Goal: Task Accomplishment & Management: Complete application form

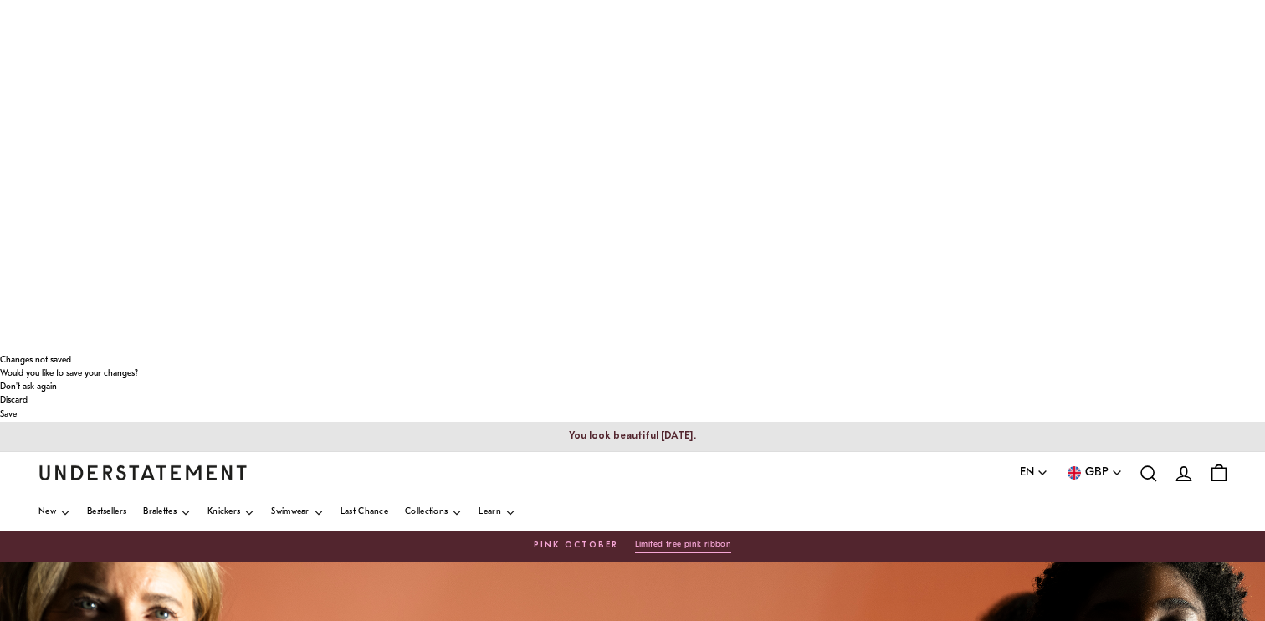
scroll to position [110, 0]
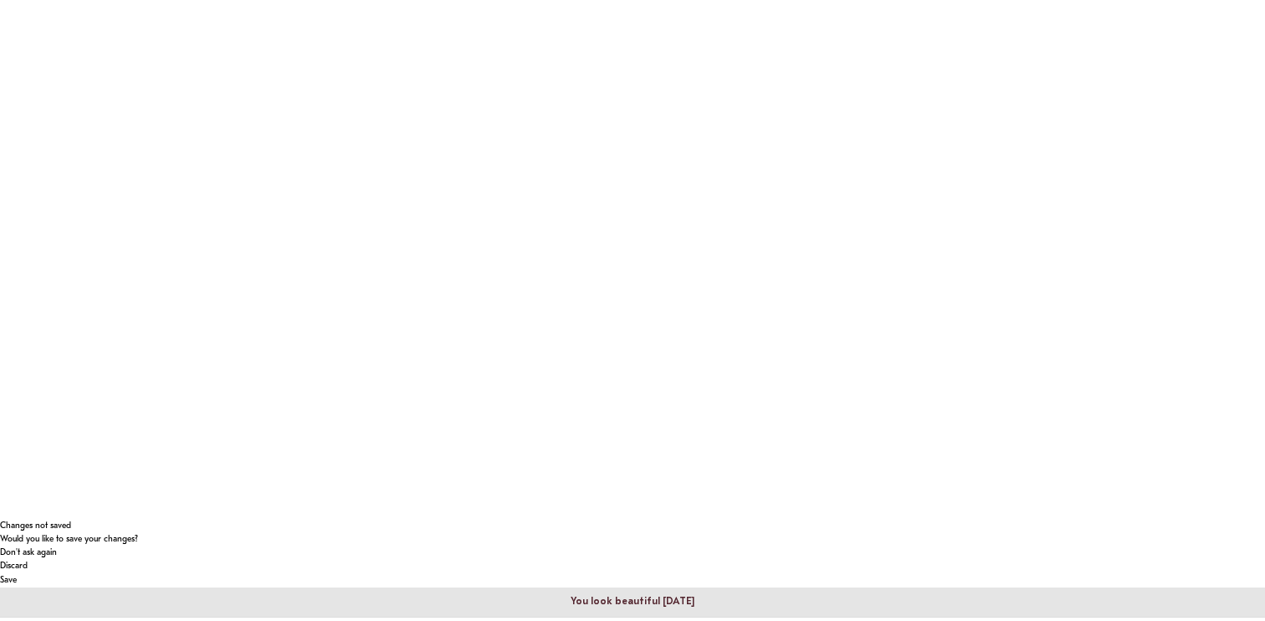
scroll to position [95, 0]
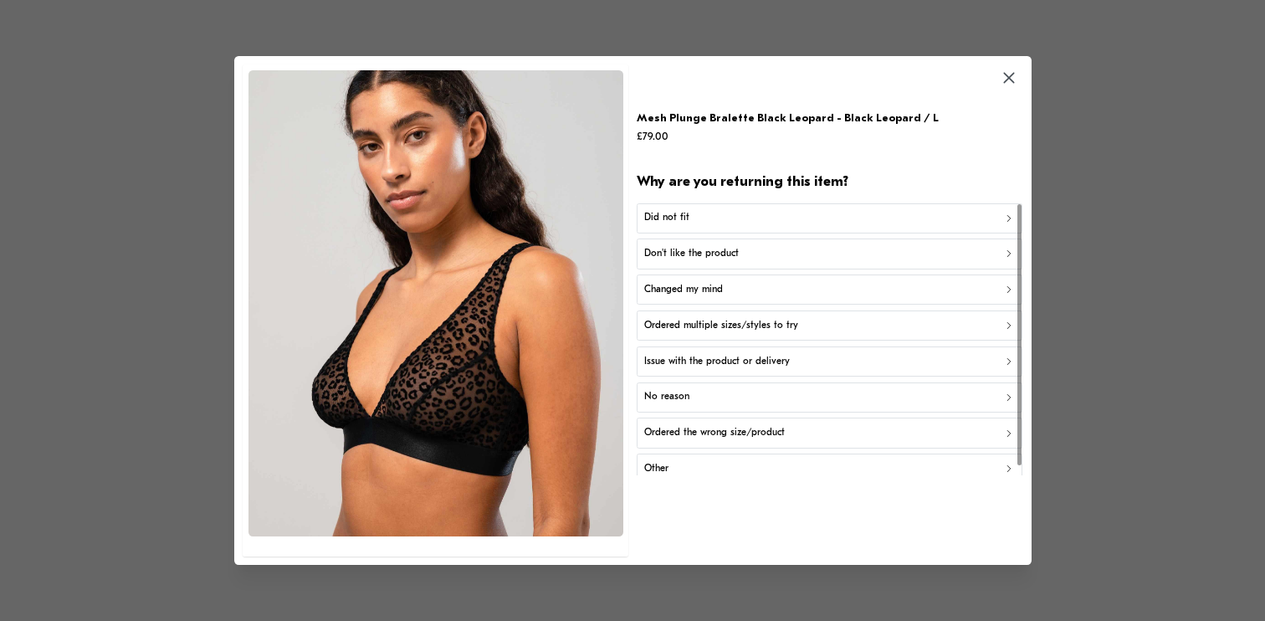
click at [740, 294] on div "Changed my mind" at bounding box center [829, 290] width 371 height 16
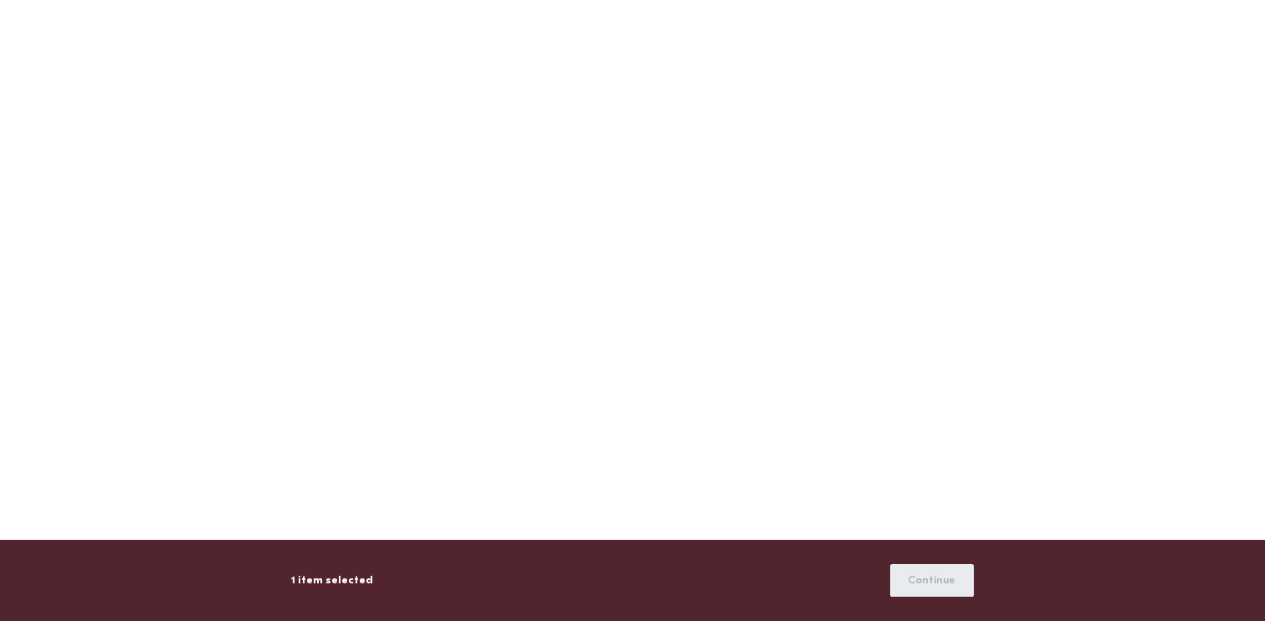
scroll to position [192, 0]
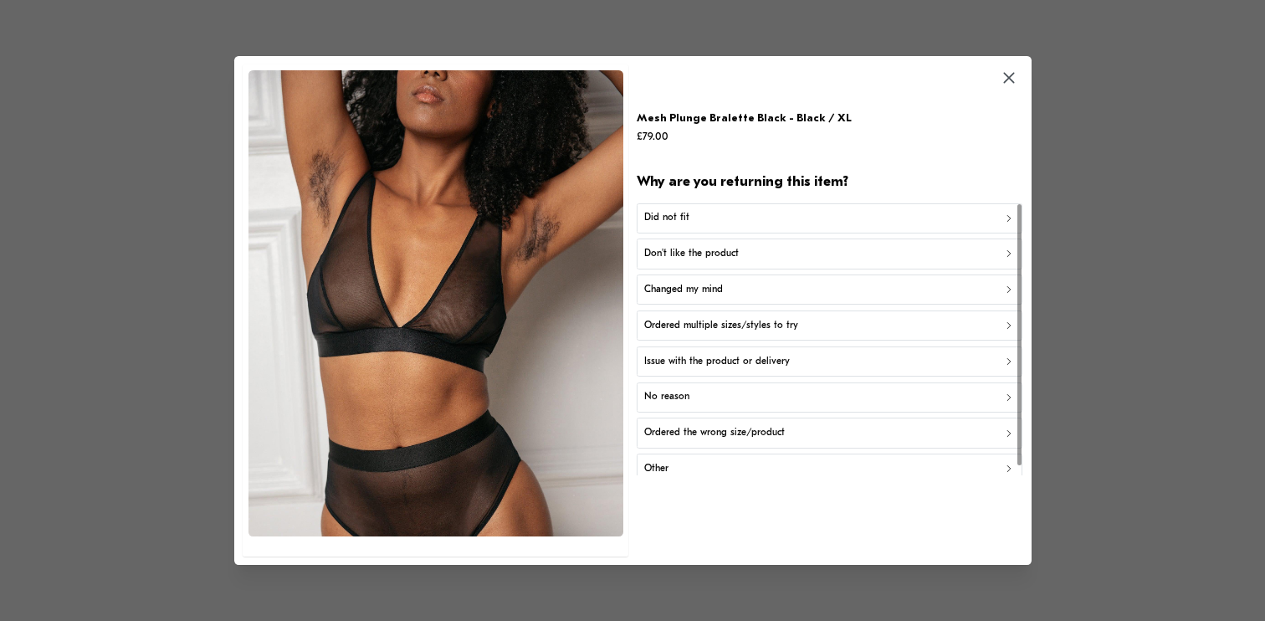
click at [686, 294] on p "Changed my mind" at bounding box center [683, 290] width 79 height 16
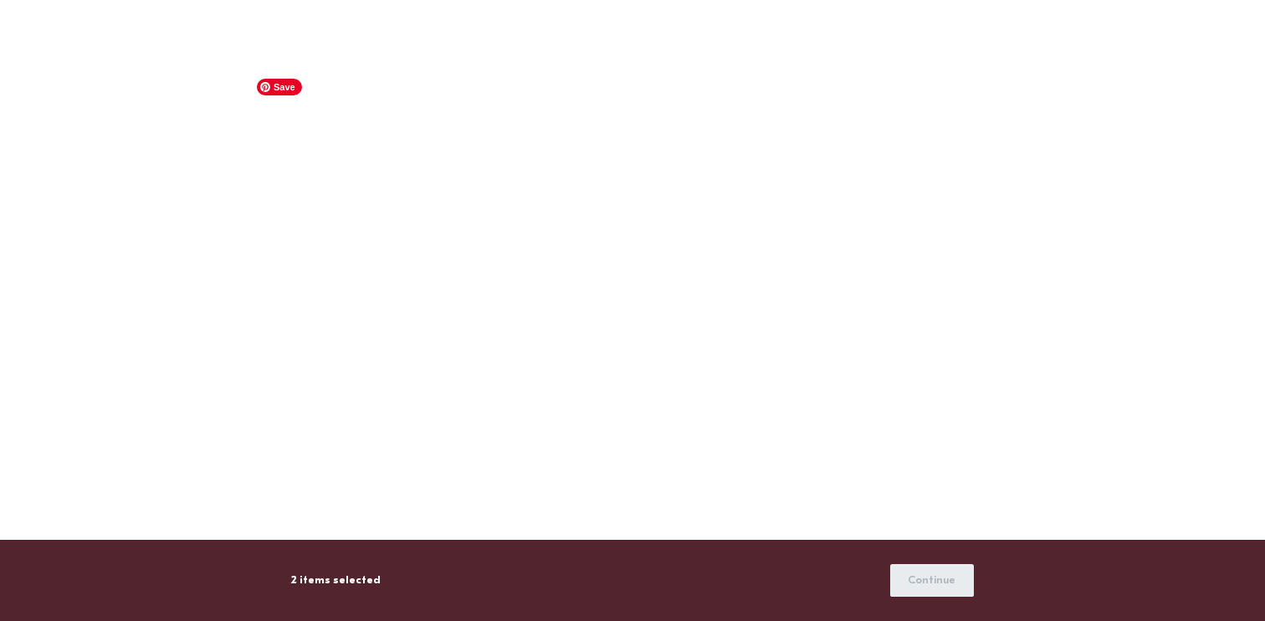
scroll to position [326, 0]
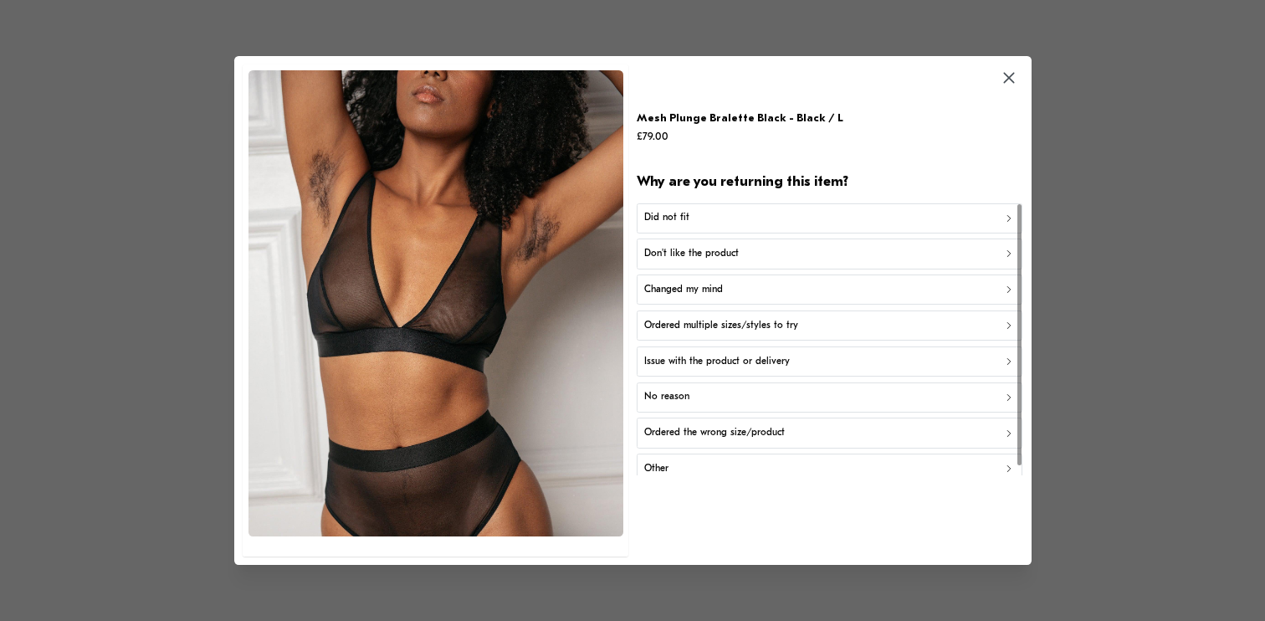
click at [721, 280] on button "Changed my mind" at bounding box center [830, 289] width 386 height 30
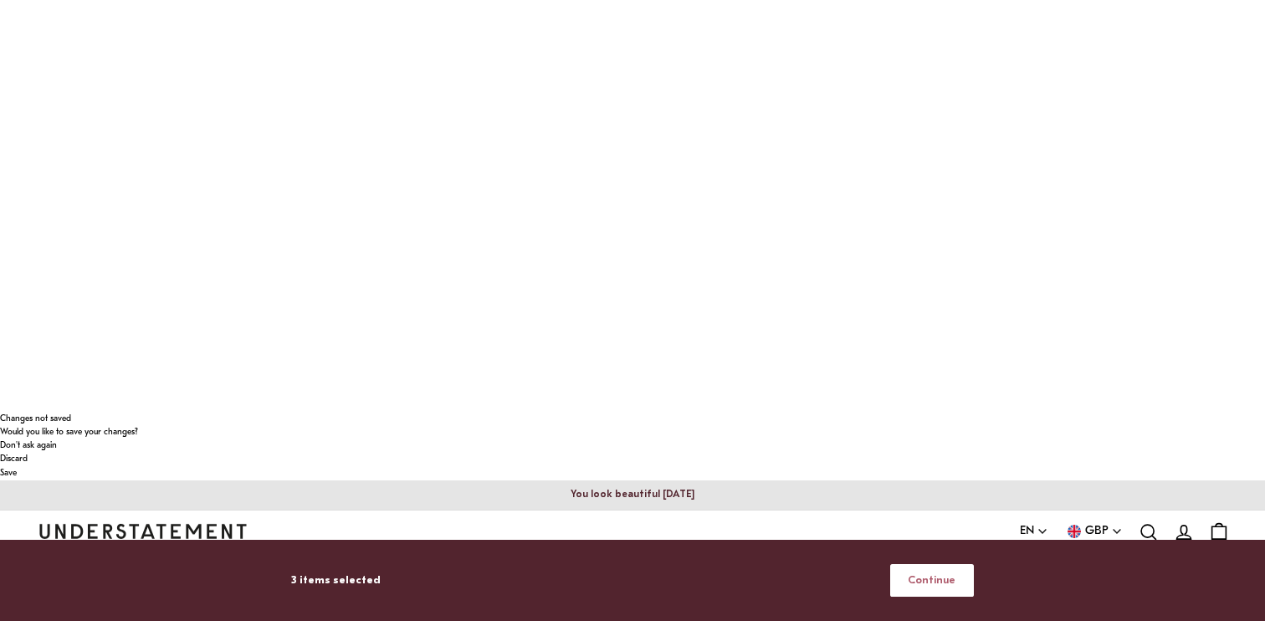
scroll to position [356, 0]
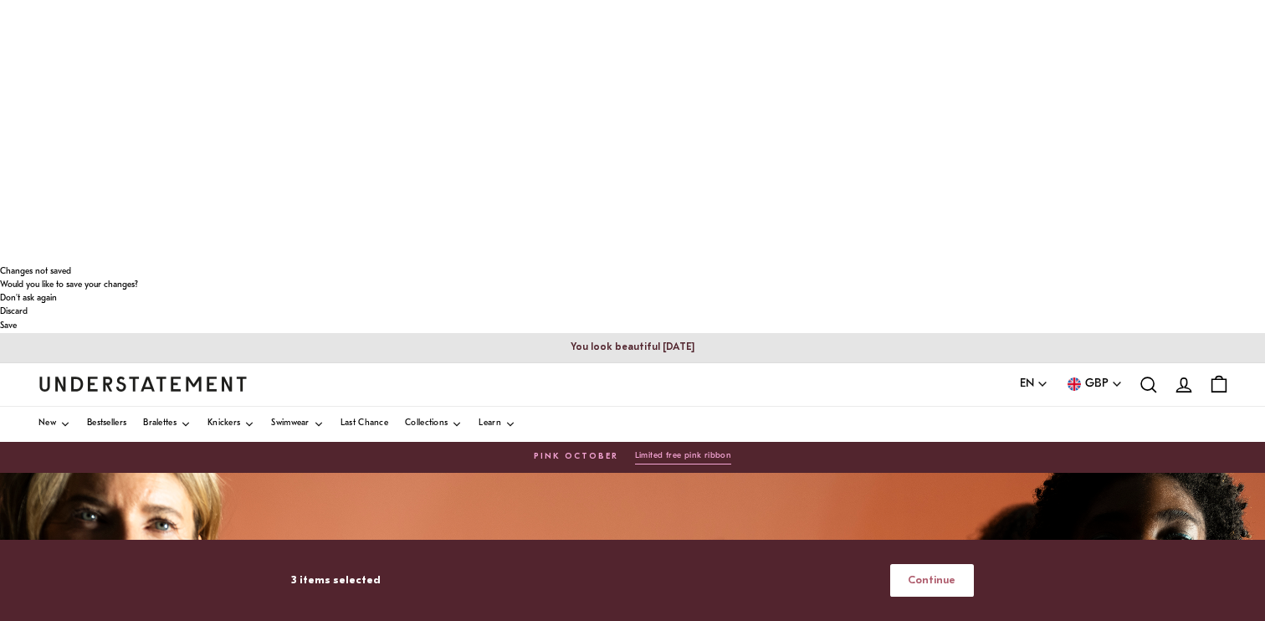
click at [952, 567] on span "Continue" at bounding box center [932, 580] width 48 height 31
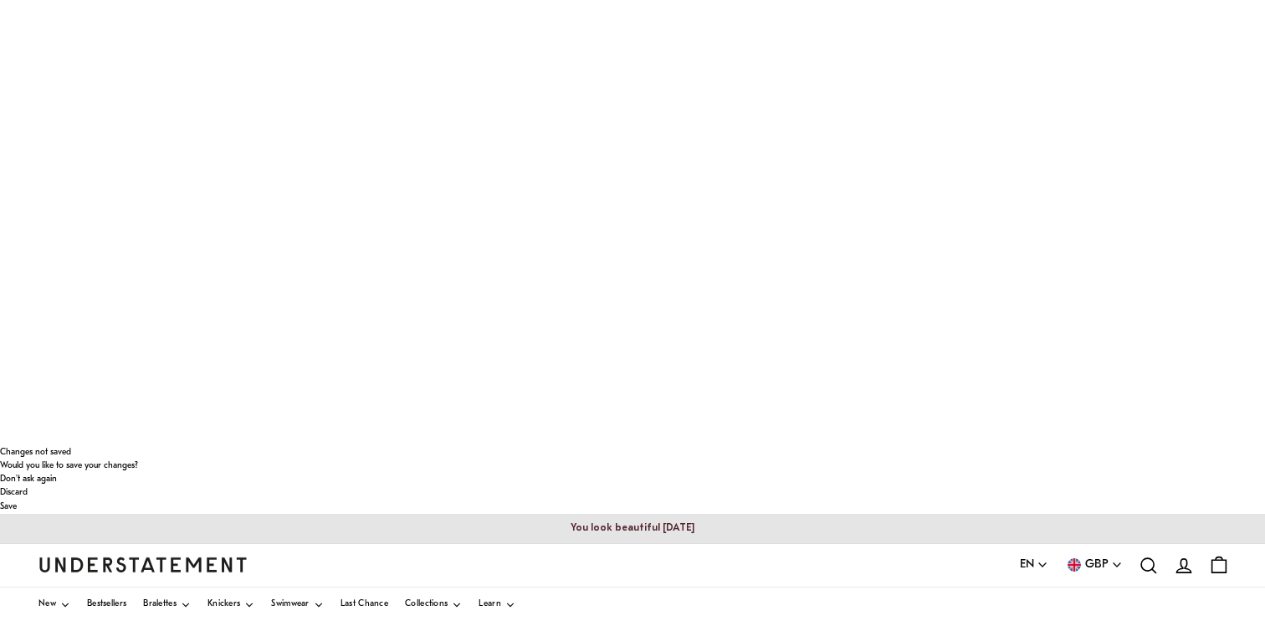
scroll to position [177, 0]
